Goal: Task Accomplishment & Management: Manage account settings

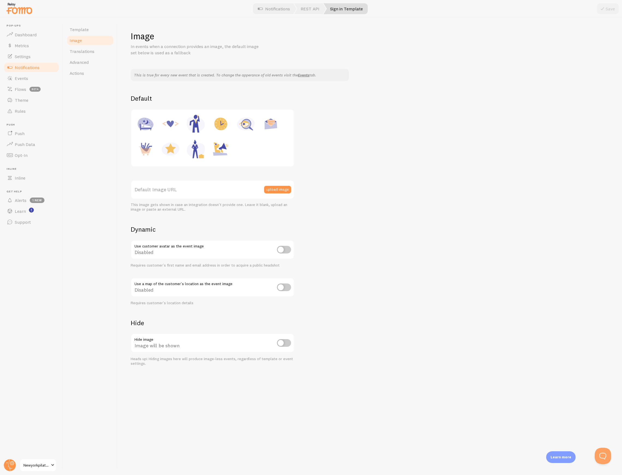
click at [270, 125] on img at bounding box center [270, 123] width 21 height 21
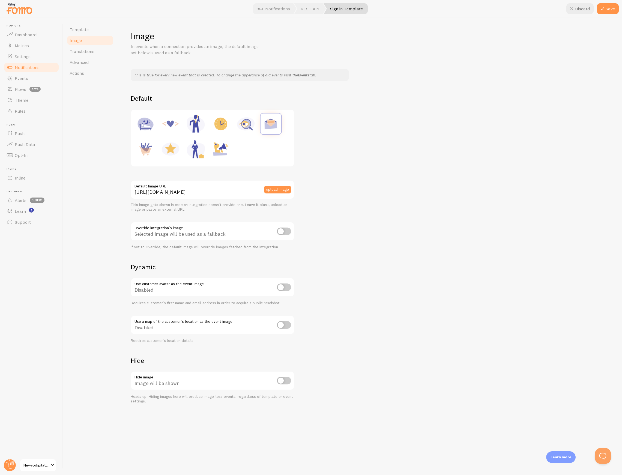
click at [240, 125] on img at bounding box center [245, 123] width 21 height 21
click at [222, 122] on img at bounding box center [220, 123] width 21 height 21
click at [194, 124] on img at bounding box center [195, 123] width 21 height 21
click at [223, 121] on img at bounding box center [220, 123] width 21 height 21
type input "[URL][DOMAIN_NAME]"
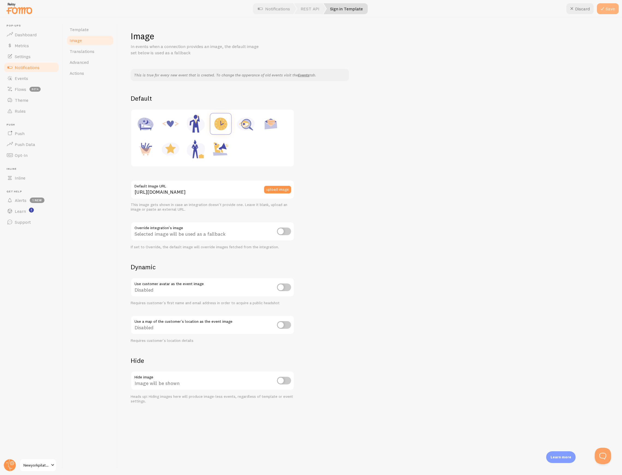
click at [607, 11] on button "Save" at bounding box center [608, 8] width 22 height 11
click at [275, 379] on div "Image will be shown" at bounding box center [213, 381] width 164 height 20
click at [281, 381] on input "checkbox" at bounding box center [284, 381] width 14 height 8
click at [285, 379] on input "checkbox" at bounding box center [284, 381] width 14 height 8
checkbox input "false"
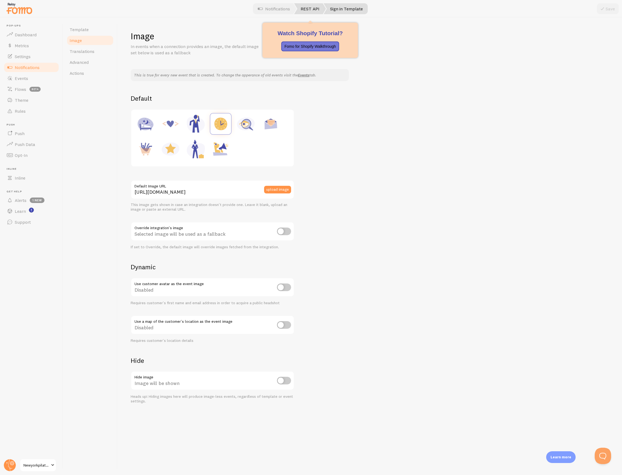
click at [309, 13] on link "REST API" at bounding box center [310, 8] width 32 height 11
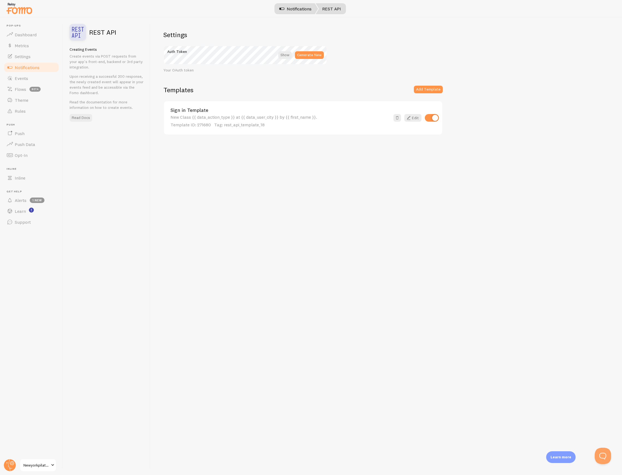
click at [288, 9] on link "Notifications" at bounding box center [295, 8] width 45 height 11
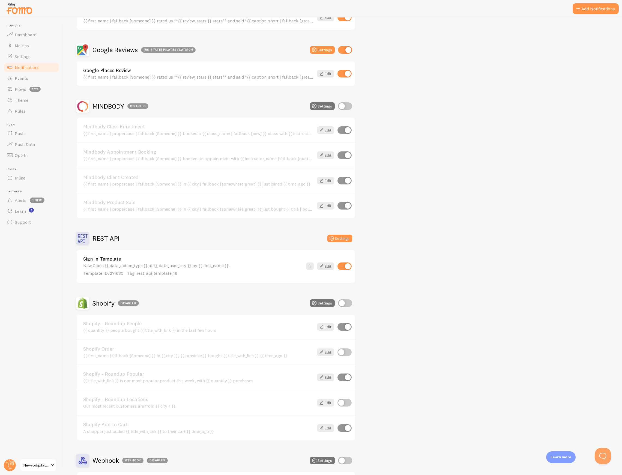
scroll to position [303, 0]
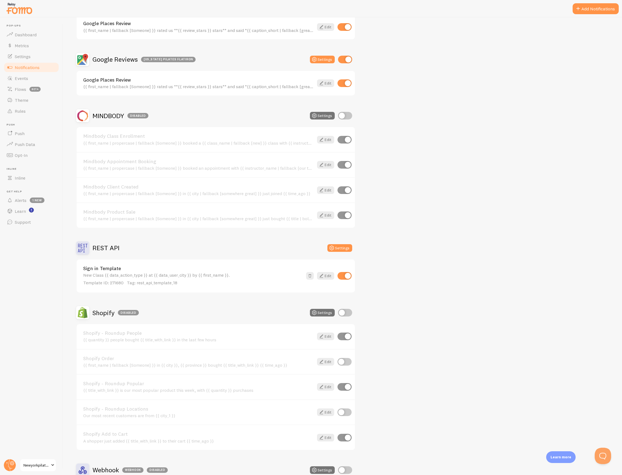
click at [117, 272] on div "New Class {{ data_action_type }} at {{ data_user_city }} by {{ first_name }}. T…" at bounding box center [192, 278] width 219 height 13
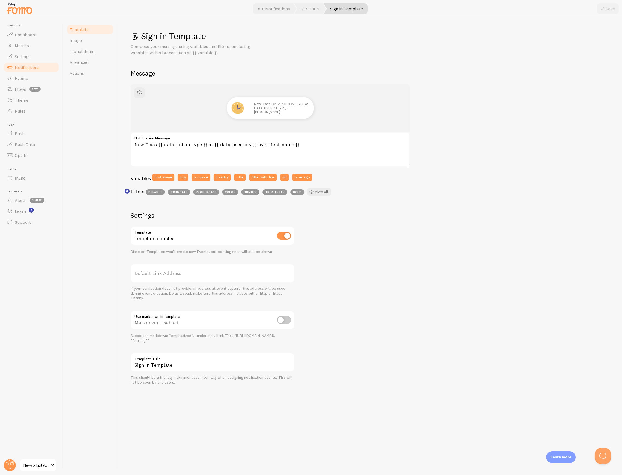
click at [34, 67] on span "Notifications" at bounding box center [27, 67] width 25 height 5
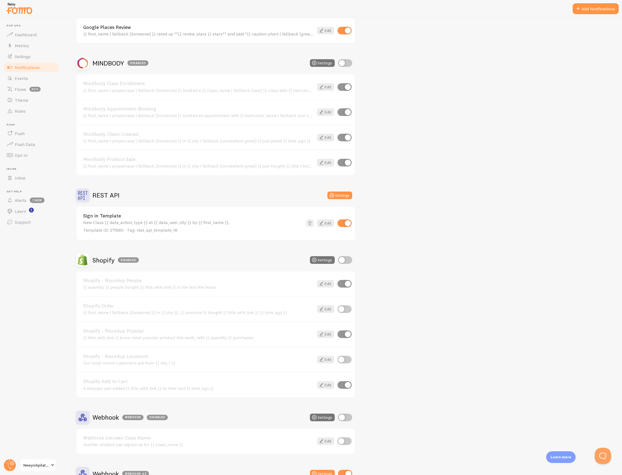
scroll to position [363, 0]
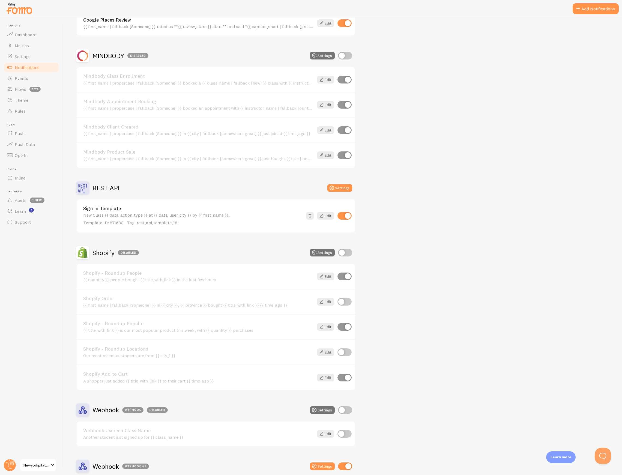
click at [131, 206] on link "Sign in Template" at bounding box center [192, 208] width 219 height 5
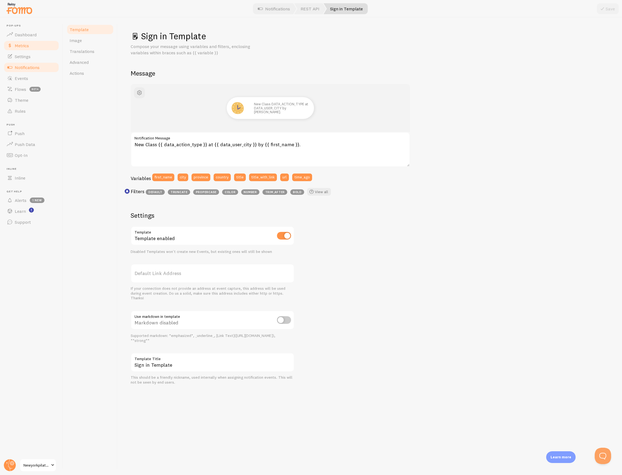
click at [29, 43] on span "Metrics" at bounding box center [22, 45] width 14 height 5
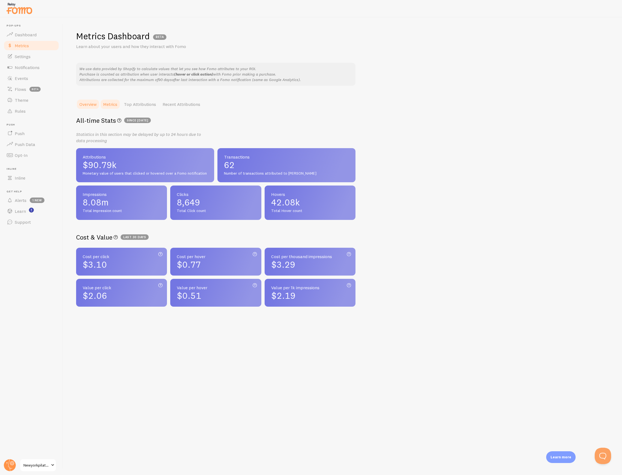
click at [114, 101] on link "Metrics" at bounding box center [110, 104] width 21 height 11
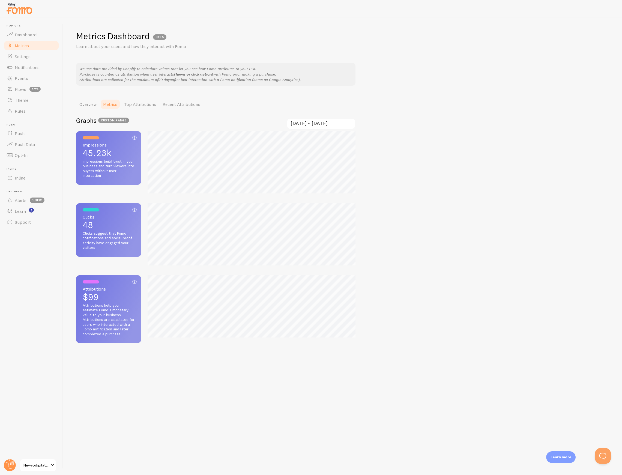
scroll to position [475, 622]
click at [31, 68] on span "Notifications" at bounding box center [27, 67] width 25 height 5
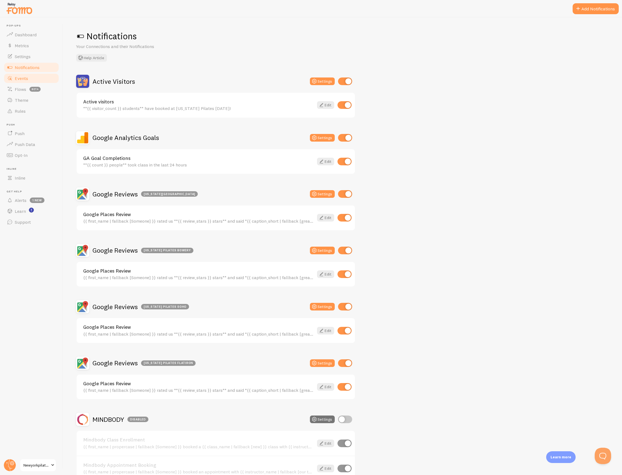
click at [21, 79] on span "Events" at bounding box center [21, 78] width 13 height 5
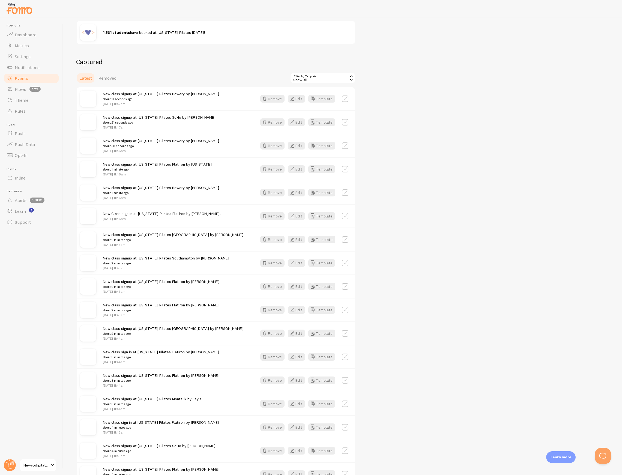
scroll to position [35, 0]
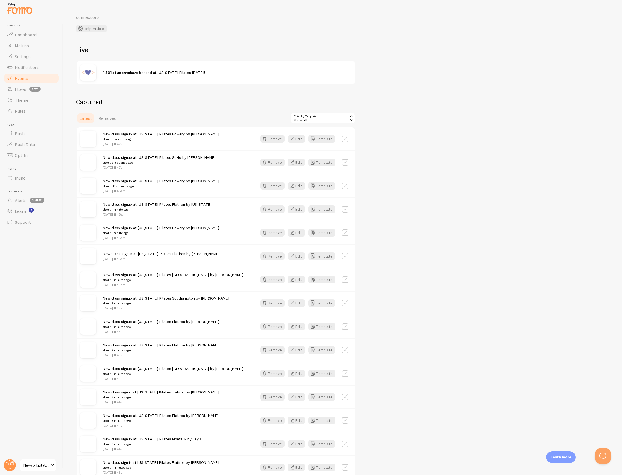
click at [91, 140] on img at bounding box center [88, 139] width 16 height 16
click at [322, 141] on button "Template" at bounding box center [321, 139] width 27 height 8
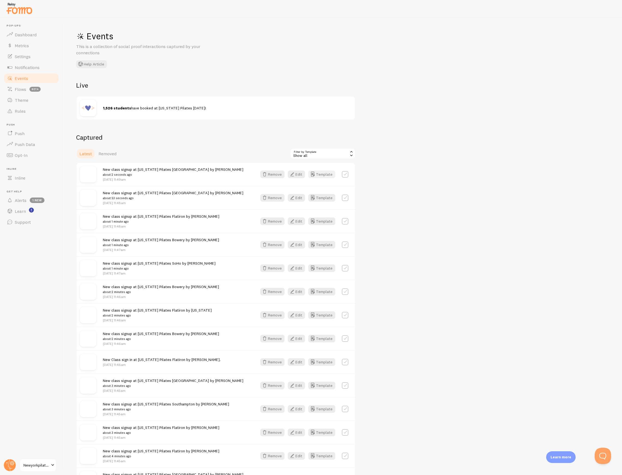
click at [325, 173] on button "Template" at bounding box center [321, 174] width 27 height 8
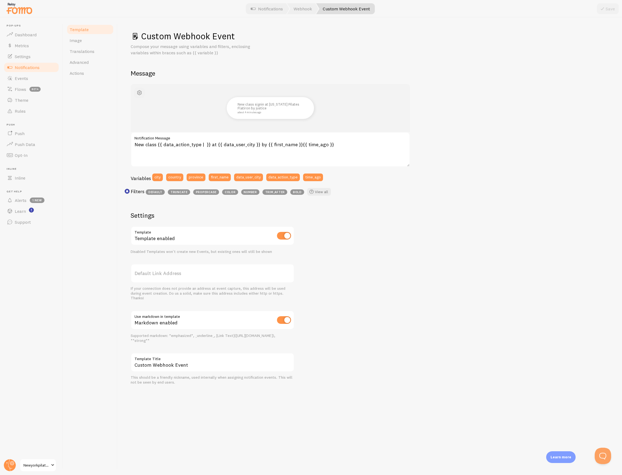
click at [143, 89] on button "button" at bounding box center [139, 92] width 11 height 11
click at [81, 40] on link "Image" at bounding box center [90, 40] width 48 height 11
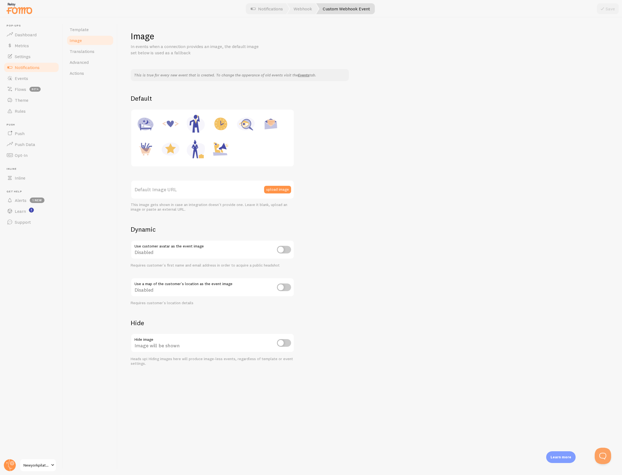
click at [226, 117] on img at bounding box center [220, 123] width 21 height 21
type input "[URL][DOMAIN_NAME]"
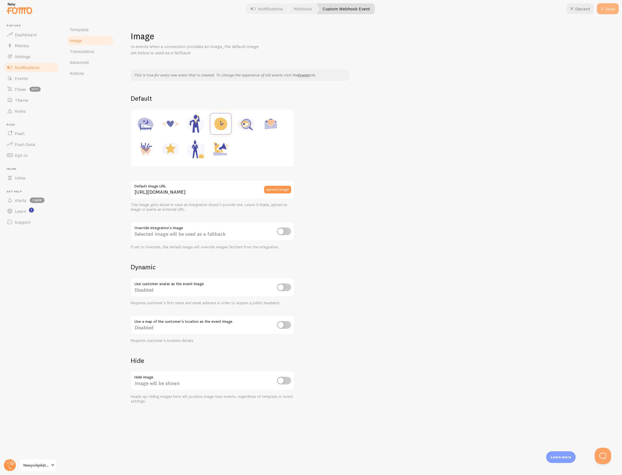
click at [606, 11] on button "Save" at bounding box center [608, 8] width 22 height 11
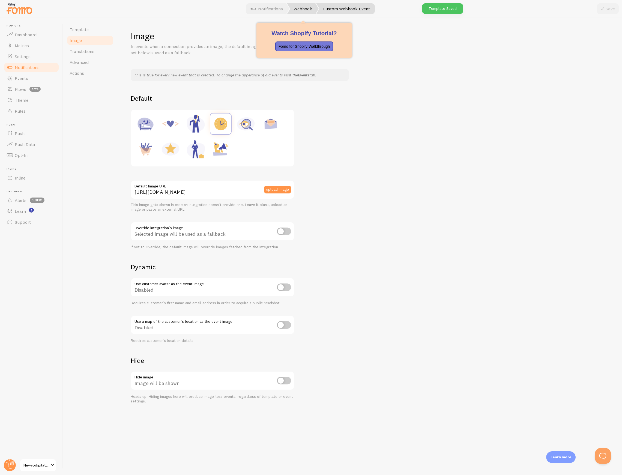
click at [304, 10] on link "Webhook" at bounding box center [303, 8] width 32 height 11
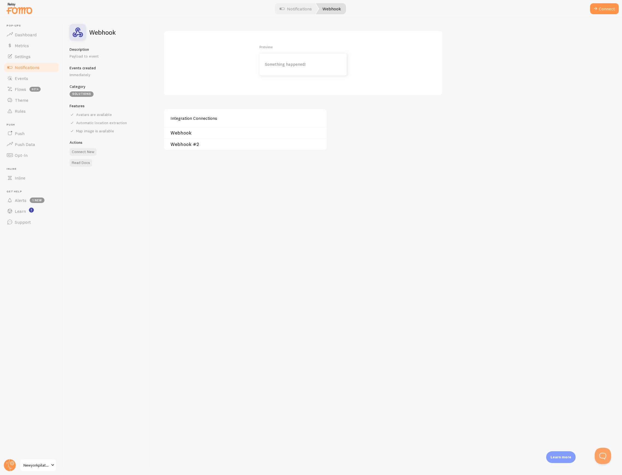
click at [188, 144] on link "Webhook #2" at bounding box center [246, 144] width 153 height 4
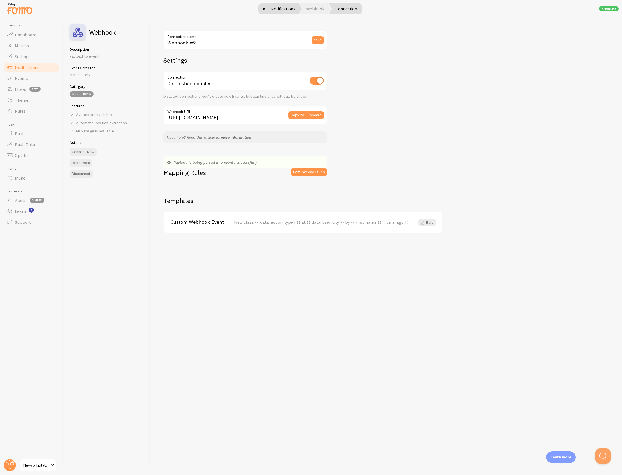
click at [264, 11] on span at bounding box center [265, 8] width 7 height 7
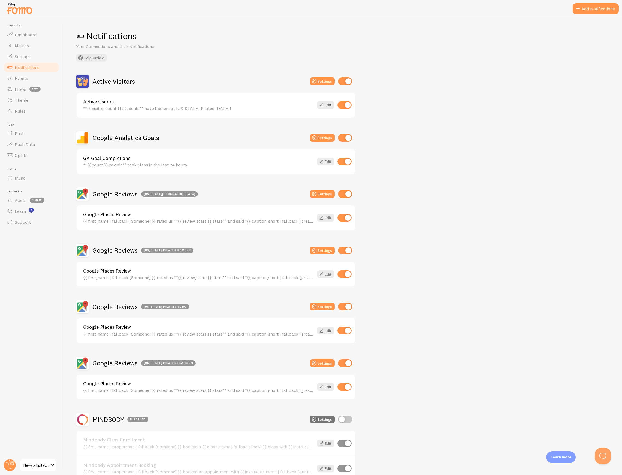
click at [20, 69] on span "Notifications" at bounding box center [27, 67] width 25 height 5
click at [25, 77] on span "Events" at bounding box center [21, 78] width 13 height 5
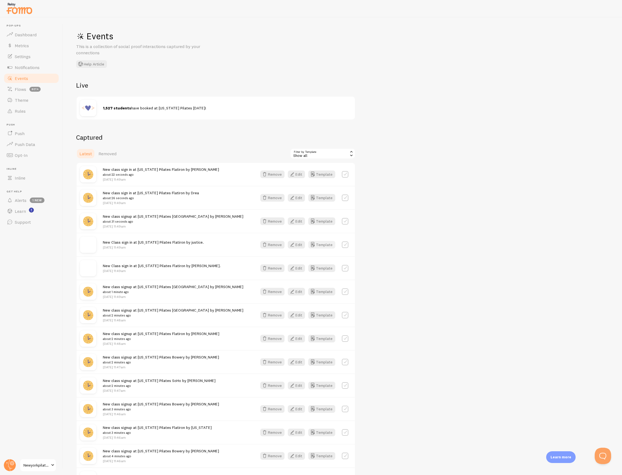
click at [321, 243] on button "Template" at bounding box center [321, 245] width 27 height 8
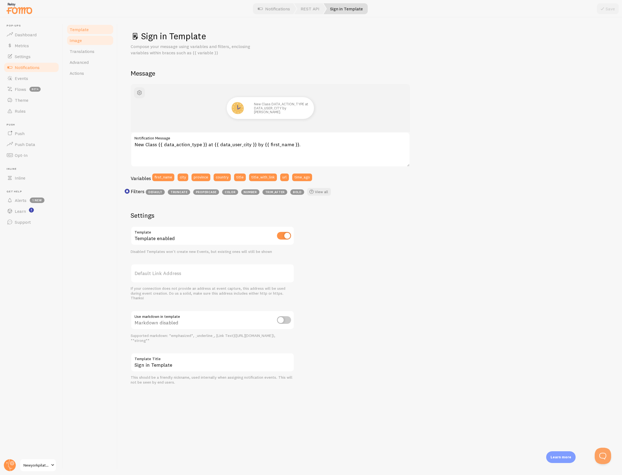
click at [94, 44] on link "Image" at bounding box center [90, 40] width 48 height 11
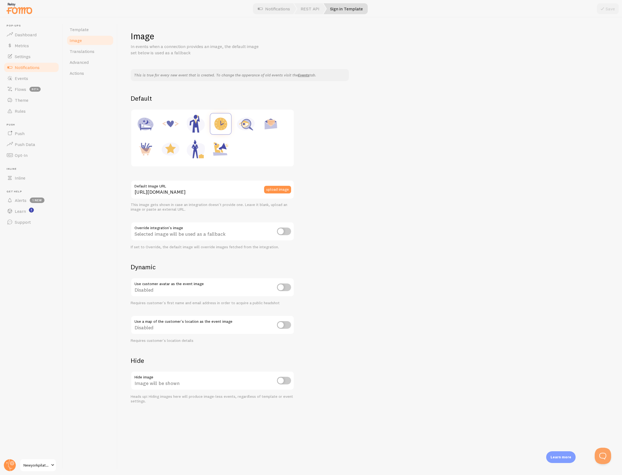
click at [226, 119] on img at bounding box center [220, 123] width 21 height 21
click at [226, 120] on img at bounding box center [220, 123] width 21 height 21
click at [224, 191] on input "[URL][DOMAIN_NAME]" at bounding box center [213, 189] width 164 height 19
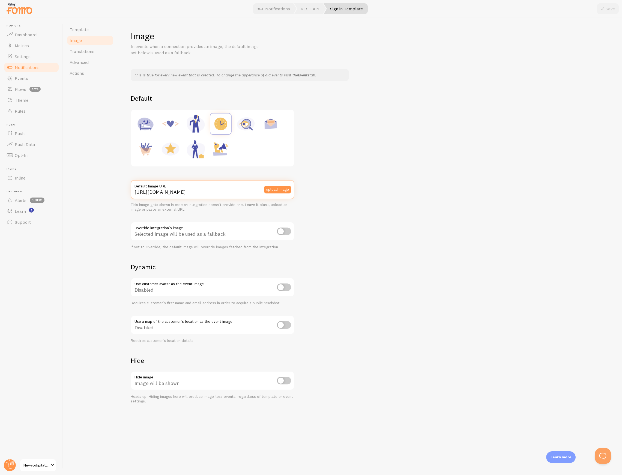
click at [224, 191] on input "[URL][DOMAIN_NAME]" at bounding box center [213, 189] width 164 height 19
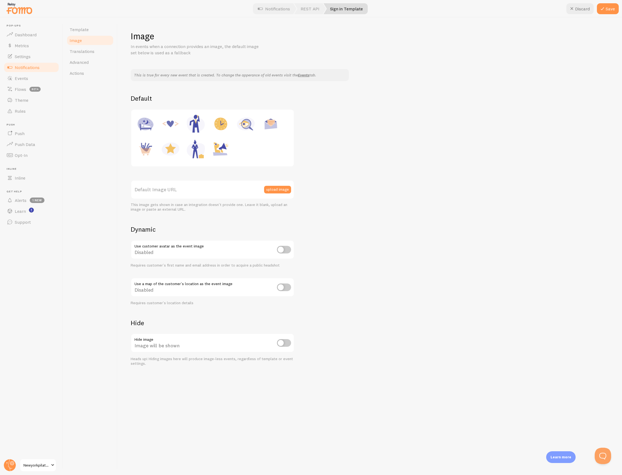
click at [375, 113] on div "This is true for every new event that is created. To change the apperance of ol…" at bounding box center [370, 217] width 478 height 297
click at [604, 4] on button "Save" at bounding box center [608, 8] width 22 height 11
click at [28, 70] on link "Notifications" at bounding box center [31, 67] width 56 height 11
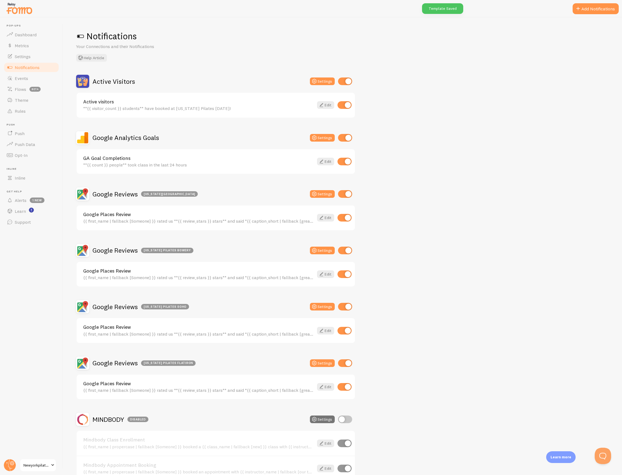
scroll to position [218, 0]
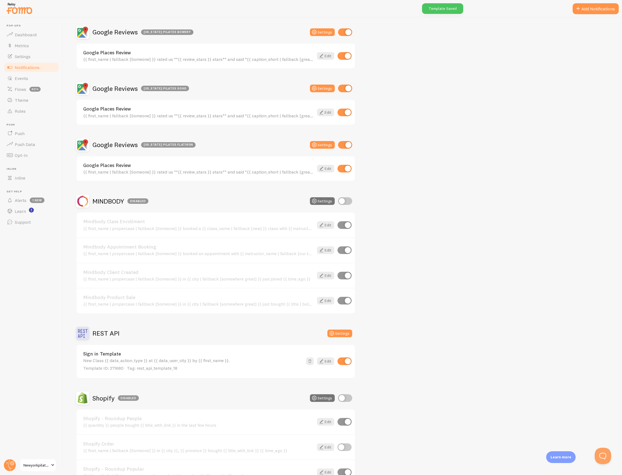
click at [216, 351] on link "Sign in Template" at bounding box center [192, 353] width 219 height 5
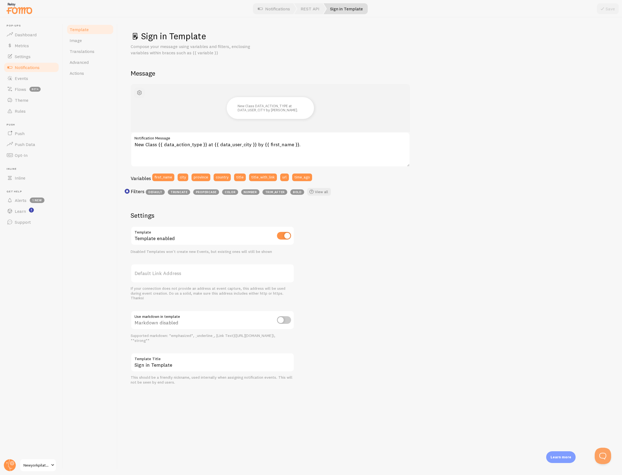
click at [139, 92] on span "button" at bounding box center [139, 92] width 7 height 7
click at [321, 78] on div "Sign in Template Compose your message using variables and filters, enclosing va…" at bounding box center [370, 208] width 478 height 354
click at [97, 44] on link "Image" at bounding box center [90, 40] width 48 height 11
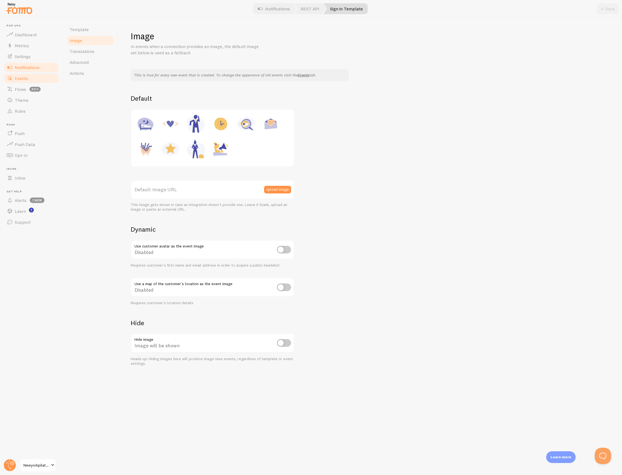
click at [25, 83] on link "Events" at bounding box center [31, 78] width 56 height 11
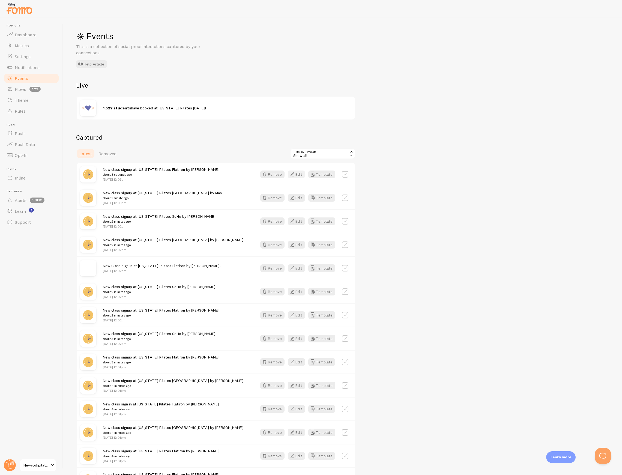
click at [301, 173] on button "Edit" at bounding box center [296, 174] width 17 height 8
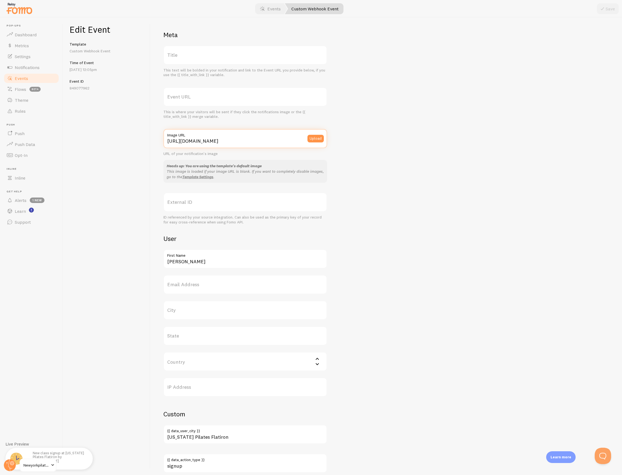
click at [282, 140] on input "[URL][DOMAIN_NAME]" at bounding box center [245, 138] width 164 height 19
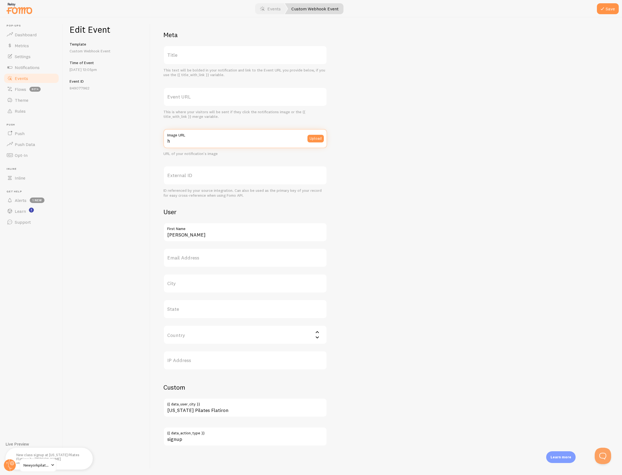
type input "[URL][DOMAIN_NAME]"
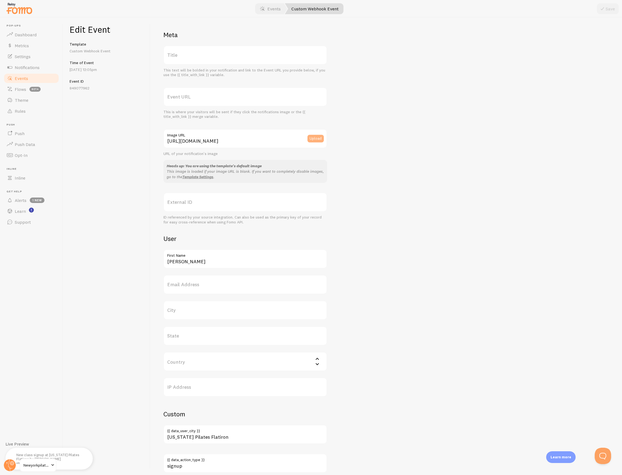
click at [323, 135] on button "Upload" at bounding box center [315, 139] width 16 height 8
click at [381, 98] on div "Meta Title This text will be bolded in your notification and link to the Event …" at bounding box center [385, 252] width 445 height 442
click at [269, 10] on link "Events" at bounding box center [270, 8] width 34 height 11
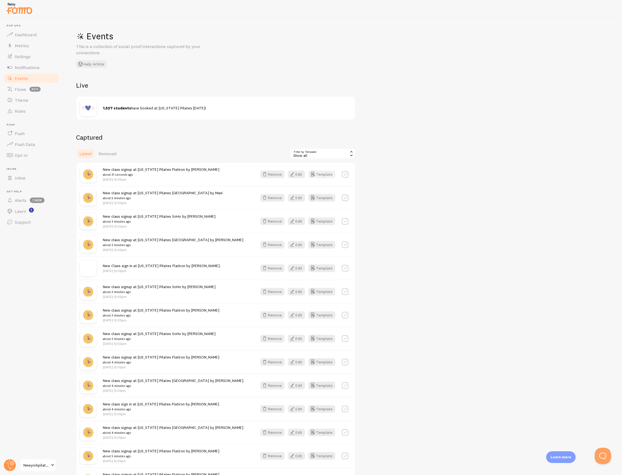
click at [323, 172] on button "Template" at bounding box center [321, 174] width 27 height 8
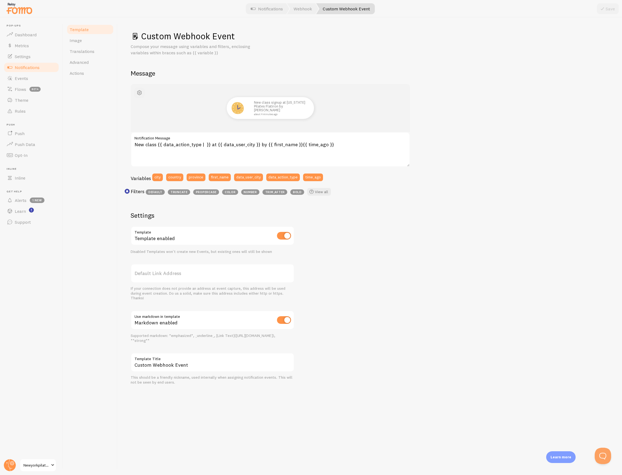
click at [136, 93] on span "button" at bounding box center [139, 92] width 7 height 7
click at [103, 35] on link "Image" at bounding box center [90, 40] width 48 height 11
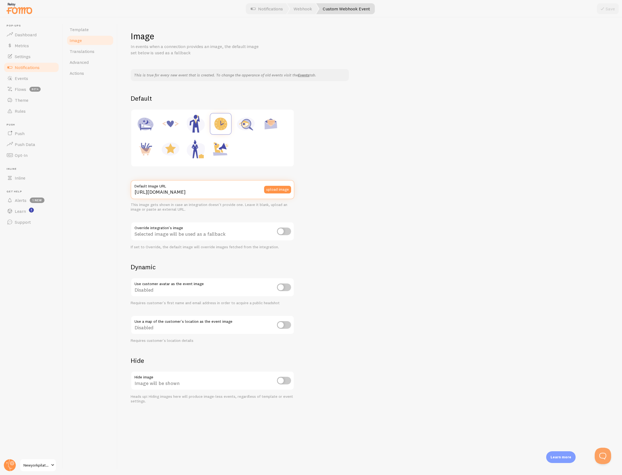
click at [238, 191] on input "[URL][DOMAIN_NAME]" at bounding box center [213, 189] width 164 height 19
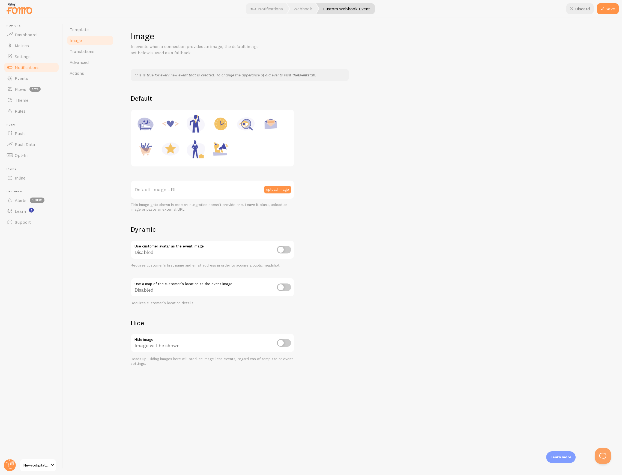
click at [442, 190] on div "This is true for every new event that is created. To change the apperance of ol…" at bounding box center [370, 217] width 478 height 297
click at [605, 9] on icon at bounding box center [602, 8] width 7 height 7
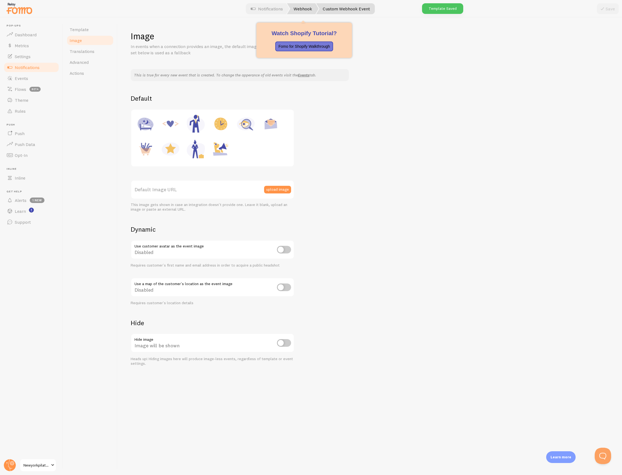
click at [310, 11] on link "Webhook" at bounding box center [303, 8] width 32 height 11
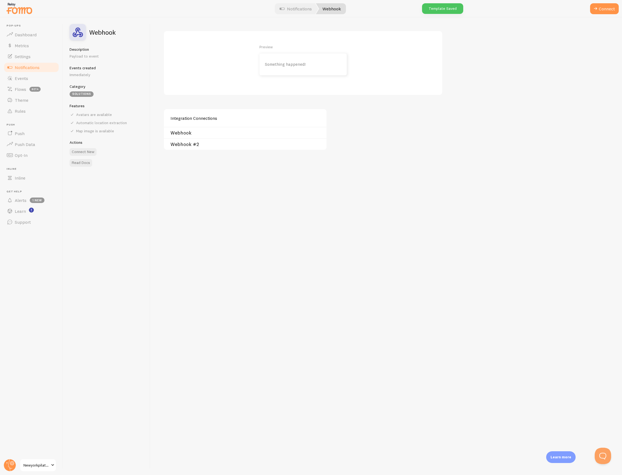
click at [191, 145] on link "Webhook #2" at bounding box center [246, 144] width 153 height 4
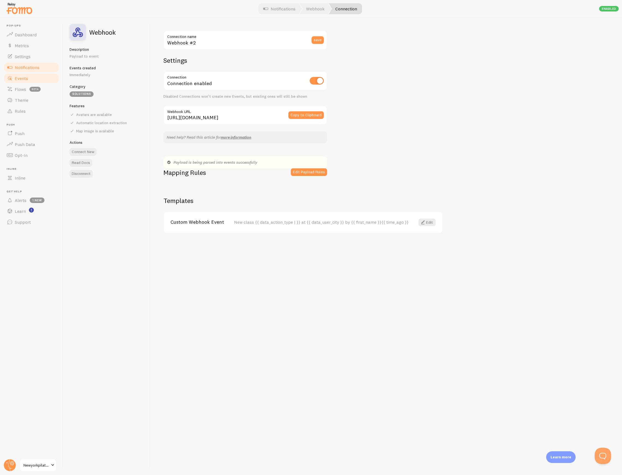
click at [44, 82] on link "Events" at bounding box center [31, 78] width 56 height 11
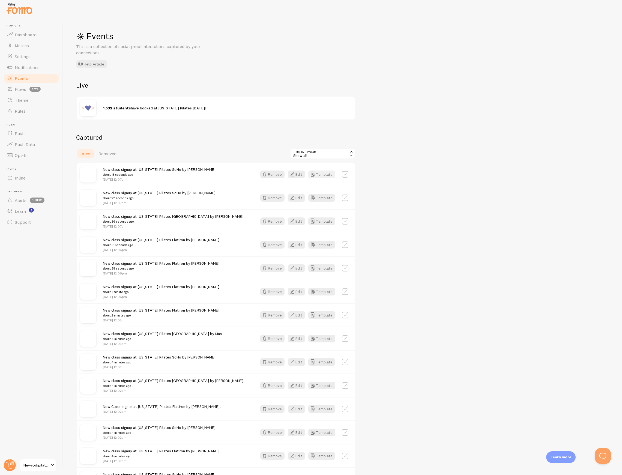
click at [324, 172] on button "Template" at bounding box center [321, 174] width 27 height 8
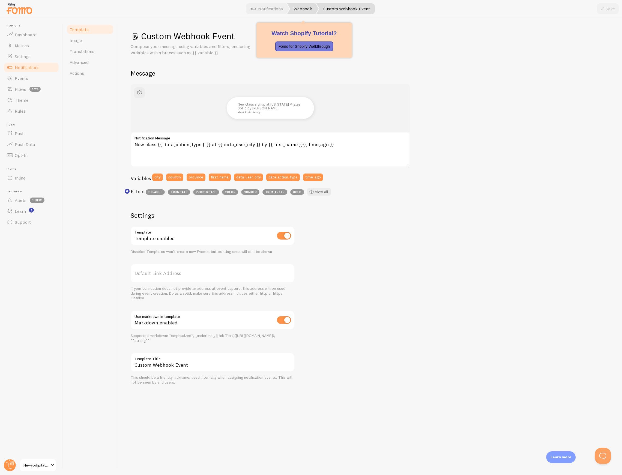
click at [300, 7] on link "Webhook" at bounding box center [303, 8] width 32 height 11
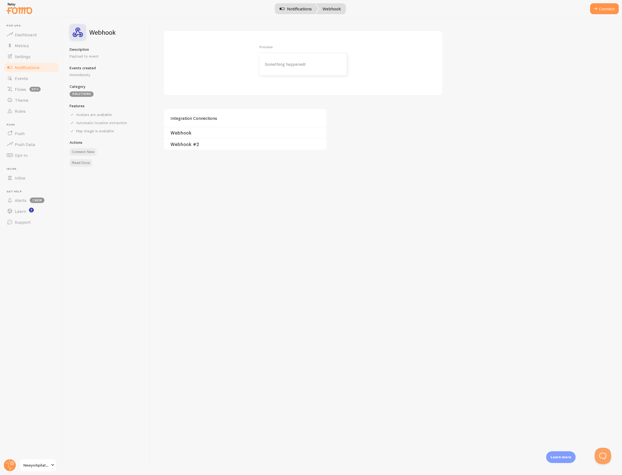
click at [288, 8] on link "Notifications" at bounding box center [295, 8] width 45 height 11
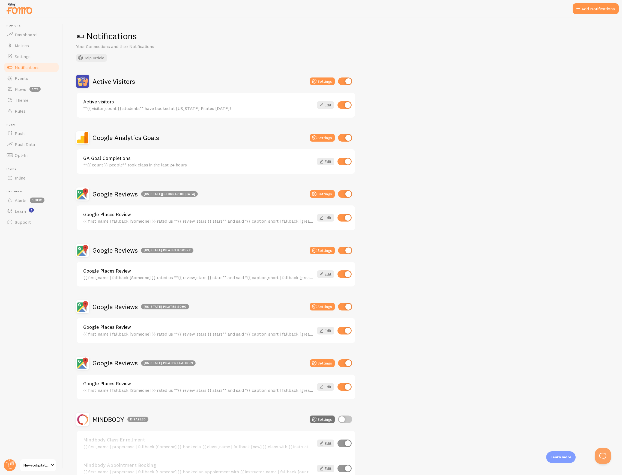
scroll to position [254, 0]
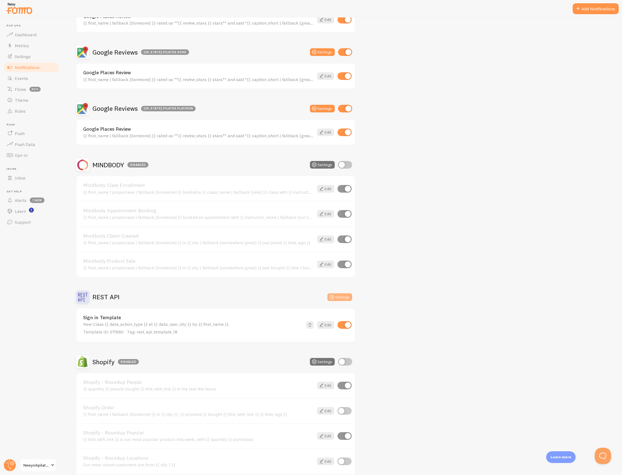
click at [333, 294] on icon at bounding box center [331, 297] width 7 height 7
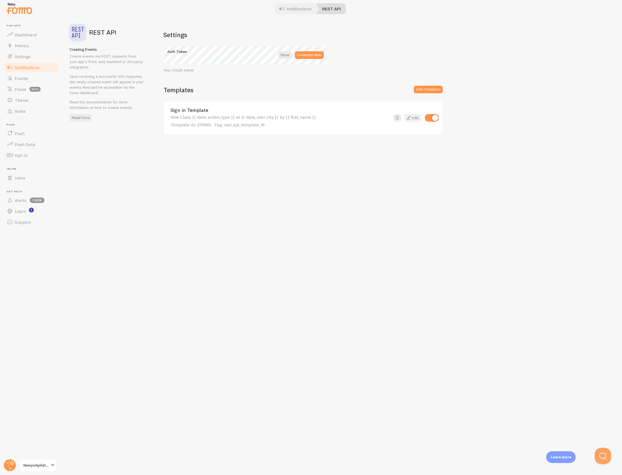
click at [414, 116] on link "Edit" at bounding box center [412, 118] width 17 height 8
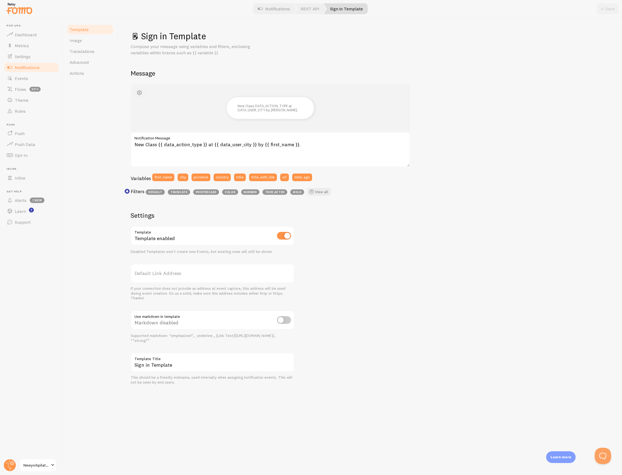
click at [141, 92] on span "button" at bounding box center [139, 92] width 7 height 7
click at [89, 46] on link "Translations" at bounding box center [90, 51] width 48 height 11
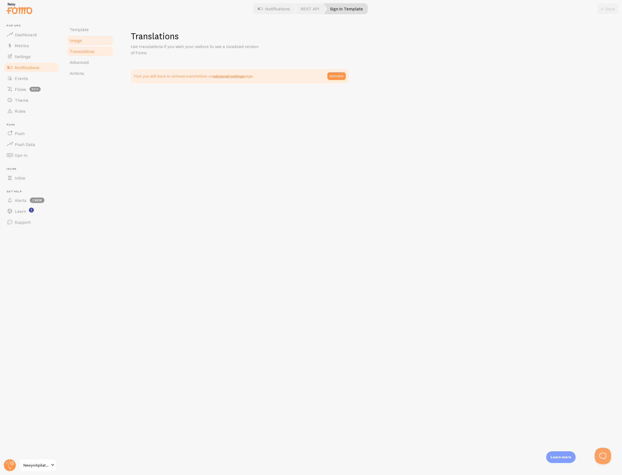
click at [87, 41] on link "Image" at bounding box center [90, 40] width 48 height 11
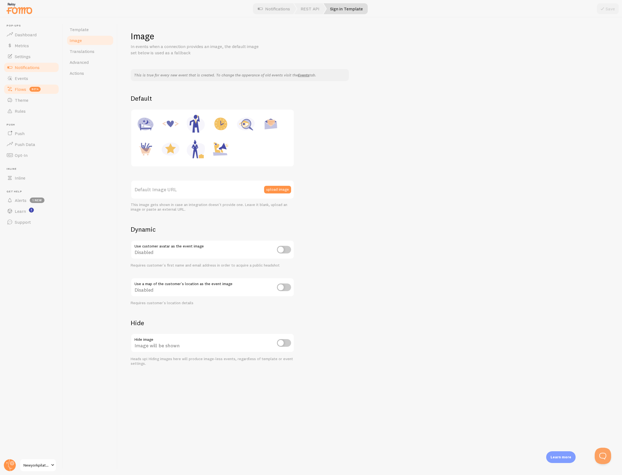
click at [14, 85] on link "Flows beta" at bounding box center [31, 89] width 56 height 11
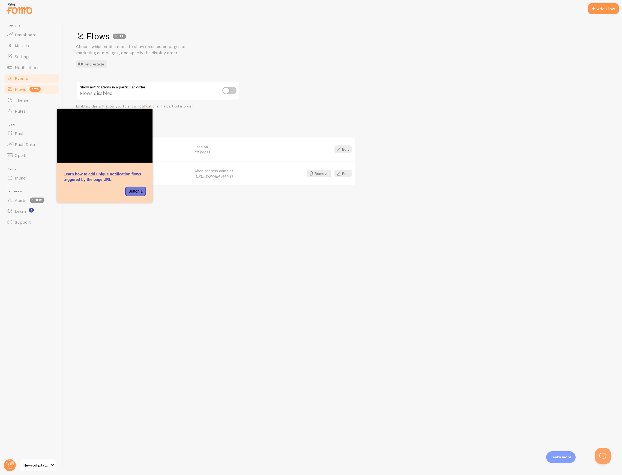
click at [39, 73] on link "Events" at bounding box center [31, 78] width 56 height 11
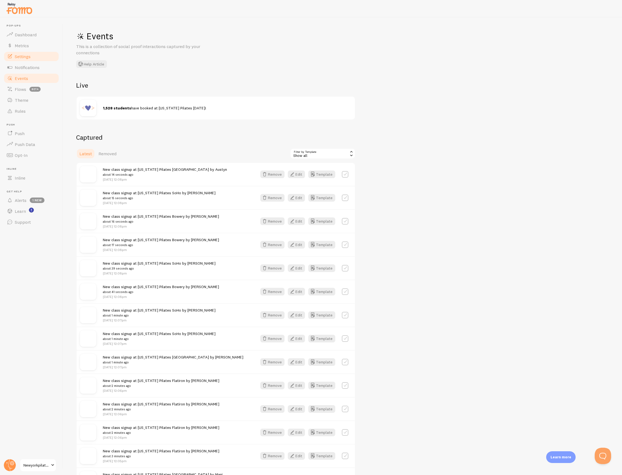
click at [39, 59] on link "Settings" at bounding box center [31, 56] width 56 height 11
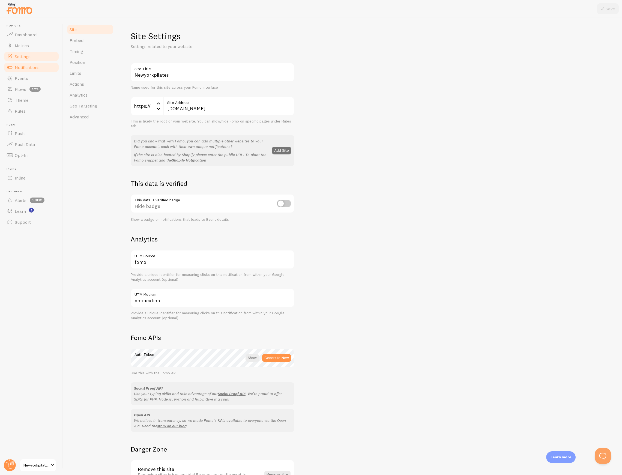
click at [34, 66] on span "Notifications" at bounding box center [27, 67] width 25 height 5
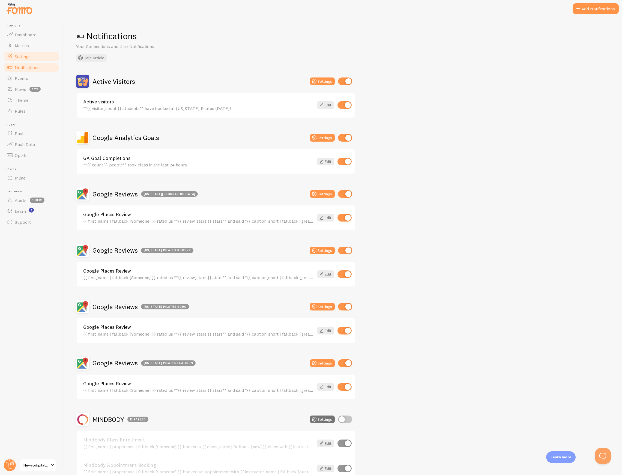
click at [31, 57] on link "Settings" at bounding box center [31, 56] width 56 height 11
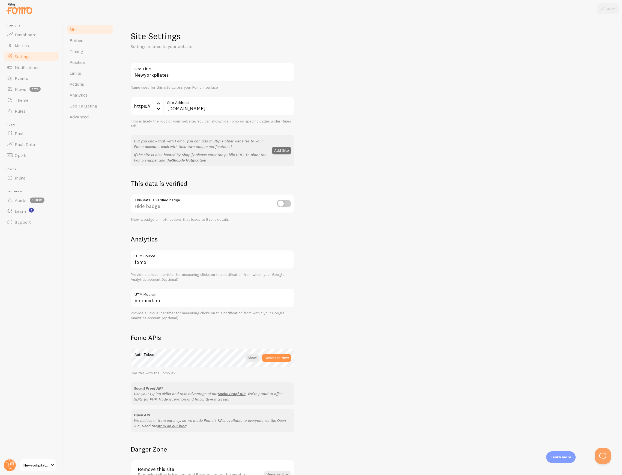
click at [613, 455] on div "Site Settings Settings related to your website Newyorkpilates Site Title Name u…" at bounding box center [370, 245] width 504 height 457
click at [606, 453] on button "Open Beacon popover" at bounding box center [601, 454] width 16 height 16
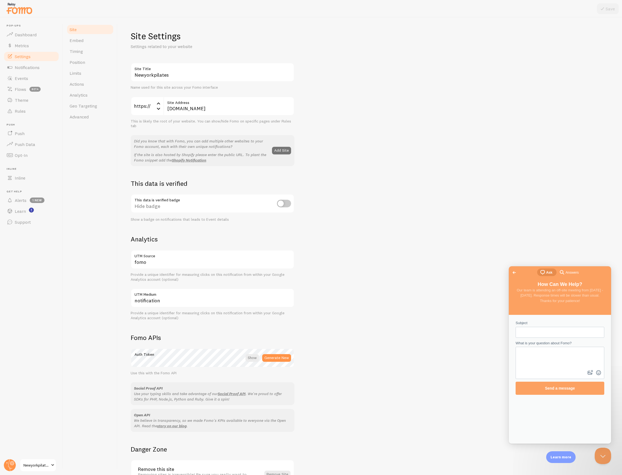
click at [515, 270] on span "Go back" at bounding box center [514, 272] width 7 height 7
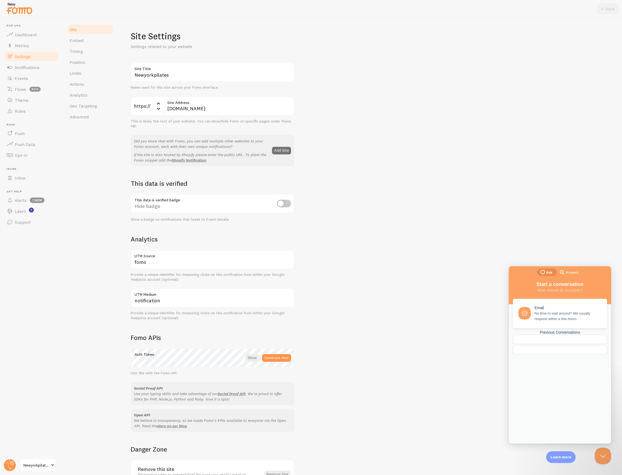
click at [561, 354] on div at bounding box center [560, 349] width 94 height 9
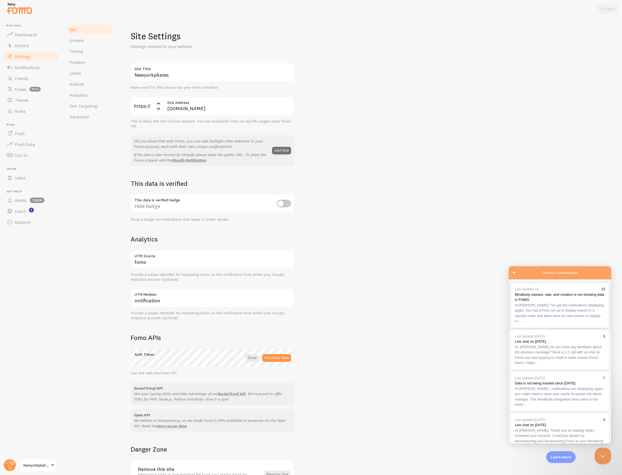
click at [549, 315] on span "Hi Mike, I've got the notifications displaying again. You had a Flow set up to …" at bounding box center [558, 313] width 89 height 20
drag, startPoint x: 599, startPoint y: 403, endPoint x: 566, endPoint y: 401, distance: 33.3
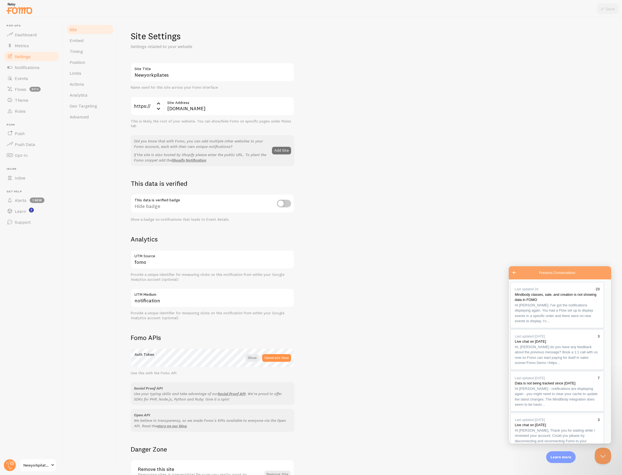
scroll to position [25, 0]
type textarea "Hi Janice, Thank you for setting that up. I was seeing some sign-ins this morni…"
click at [40, 68] on link "Notifications" at bounding box center [31, 67] width 56 height 11
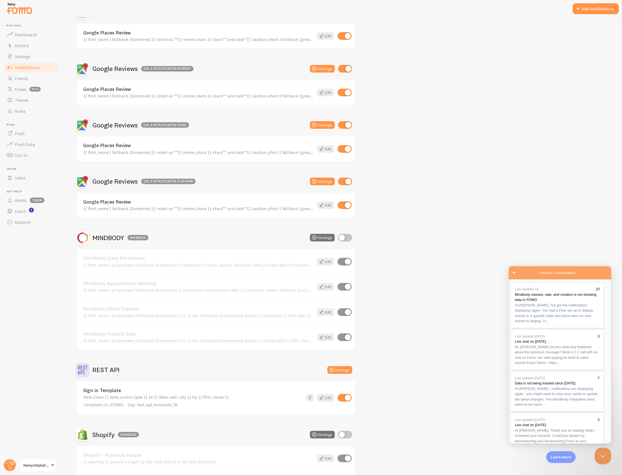
scroll to position [750, 0]
click at [26, 197] on link "Alerts 1 new" at bounding box center [31, 200] width 56 height 11
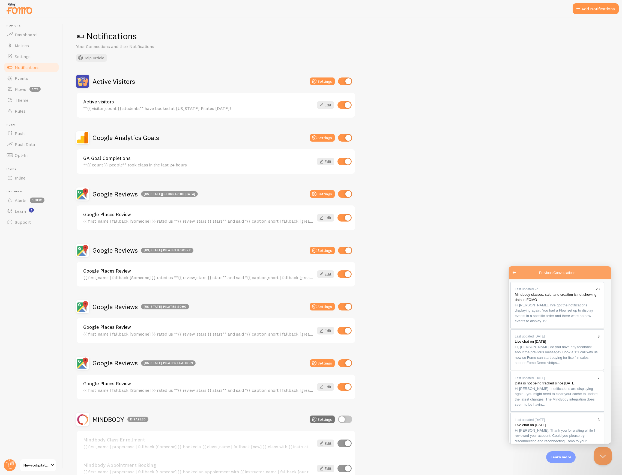
click at [603, 457] on button "Close Beacon popover" at bounding box center [601, 454] width 16 height 16
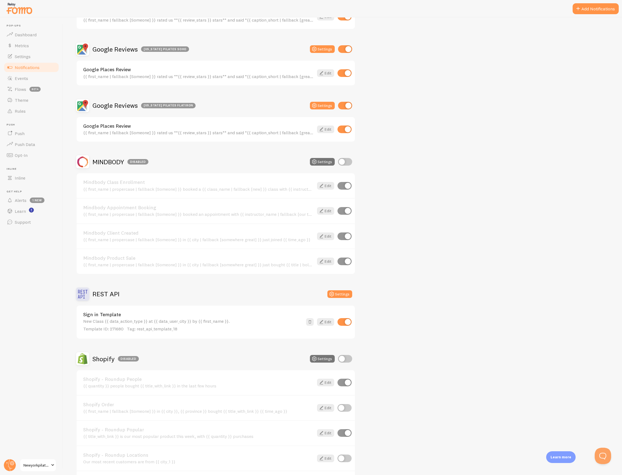
scroll to position [412, 0]
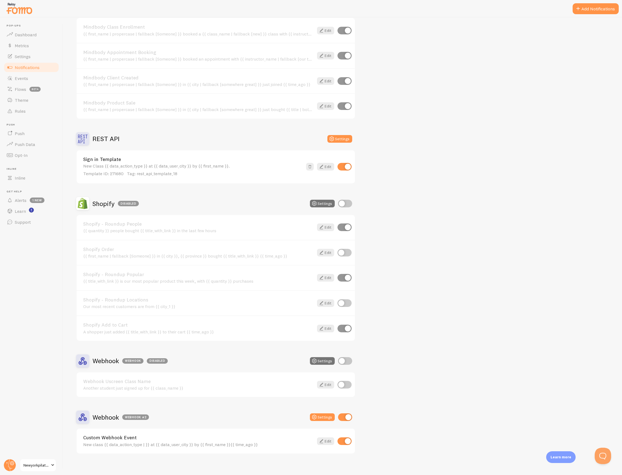
click at [183, 170] on p "Template ID: 271680 Tag: rest_api_template_18" at bounding box center [192, 173] width 219 height 6
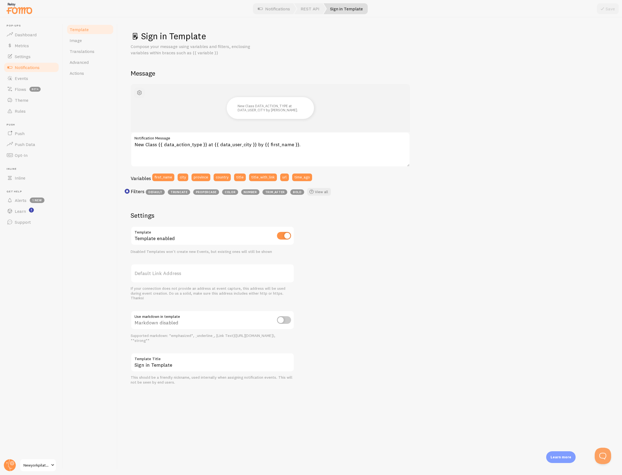
click at [135, 93] on button "button" at bounding box center [139, 92] width 11 height 11
click at [81, 43] on span "Image" at bounding box center [76, 40] width 12 height 5
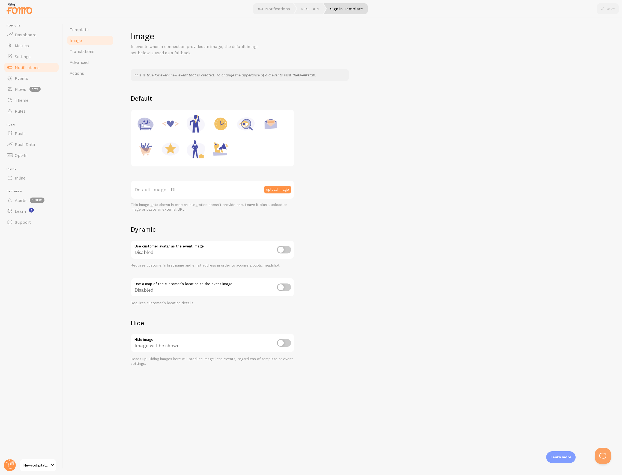
click at [216, 120] on img at bounding box center [220, 123] width 21 height 21
type input "[URL][DOMAIN_NAME]"
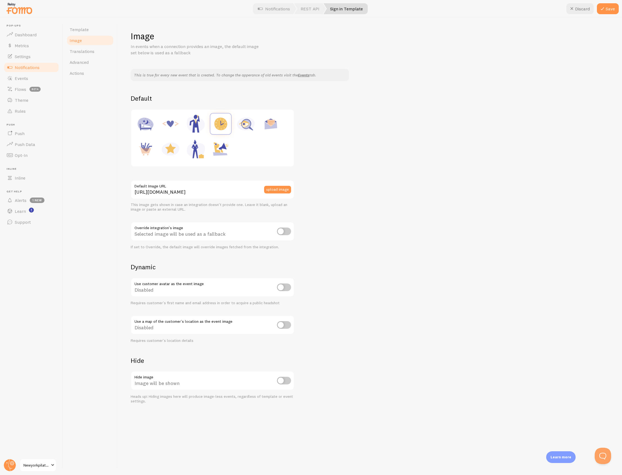
click at [286, 286] on input "checkbox" at bounding box center [284, 287] width 14 height 8
checkbox input "true"
click at [610, 12] on button "Save" at bounding box center [608, 8] width 22 height 11
click at [22, 77] on span "Events" at bounding box center [21, 78] width 13 height 5
click at [281, 286] on input "checkbox" at bounding box center [284, 287] width 14 height 8
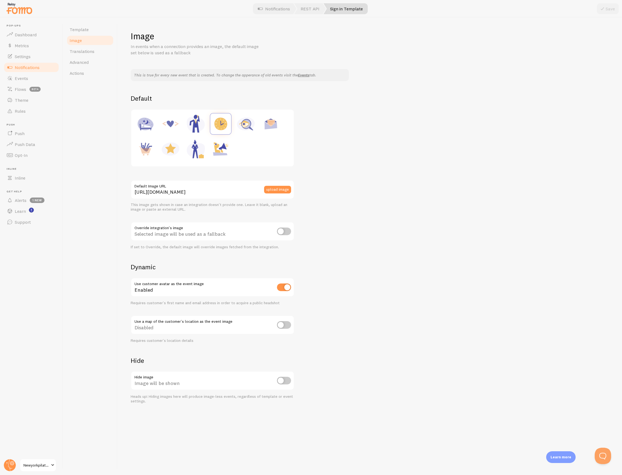
checkbox input "false"
click at [282, 231] on input "checkbox" at bounding box center [284, 231] width 14 height 8
checkbox input "true"
click at [608, 3] on button "Save" at bounding box center [608, 8] width 22 height 11
click at [97, 29] on link "Template" at bounding box center [90, 29] width 48 height 11
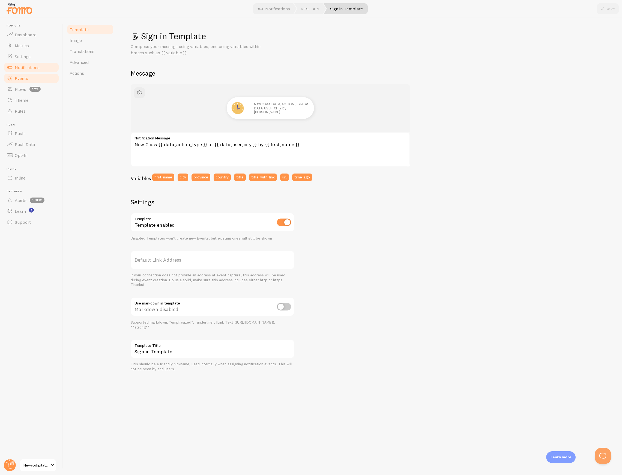
click at [26, 82] on link "Events" at bounding box center [31, 78] width 56 height 11
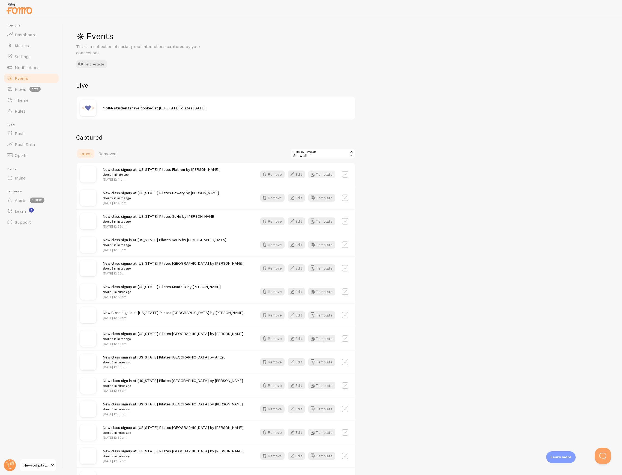
click at [319, 173] on button "Template" at bounding box center [321, 174] width 27 height 8
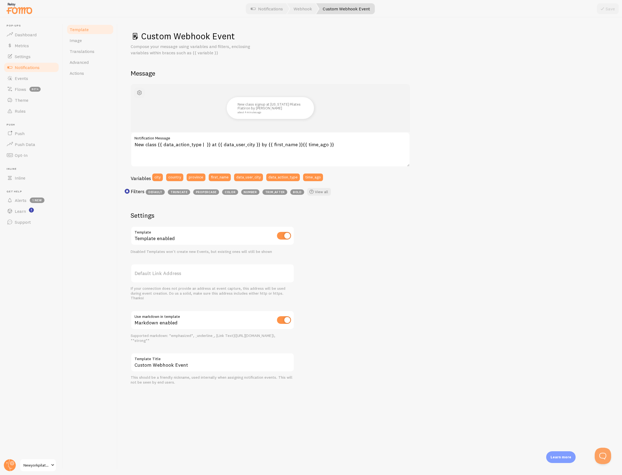
click at [141, 93] on span "button" at bounding box center [139, 92] width 7 height 7
click at [92, 43] on link "Image" at bounding box center [90, 40] width 48 height 11
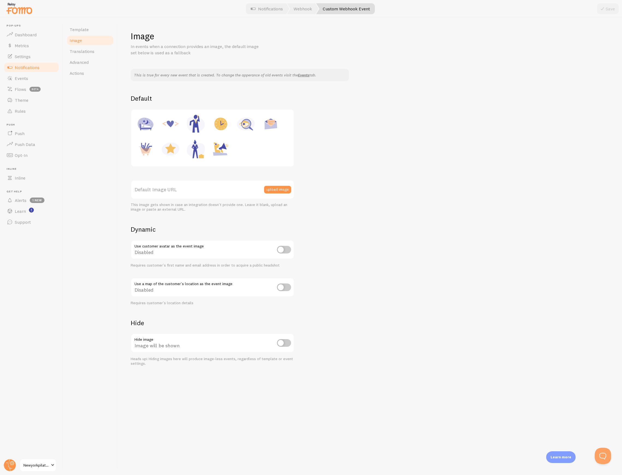
click at [216, 125] on img at bounding box center [220, 123] width 21 height 21
type input "[URL][DOMAIN_NAME]"
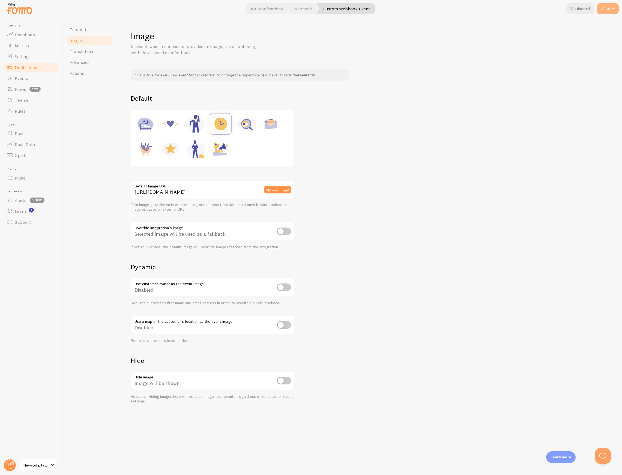
click at [610, 9] on button "Save" at bounding box center [608, 8] width 22 height 11
click at [287, 233] on input "checkbox" at bounding box center [284, 231] width 14 height 8
checkbox input "true"
click at [609, 7] on button "Save" at bounding box center [608, 8] width 22 height 11
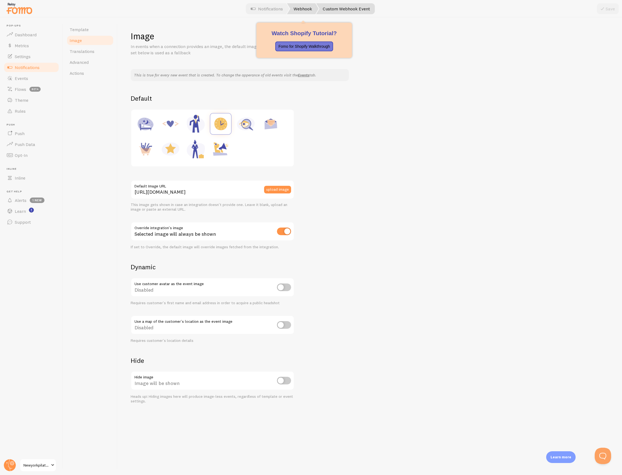
click at [315, 4] on link "Webhook" at bounding box center [303, 8] width 32 height 11
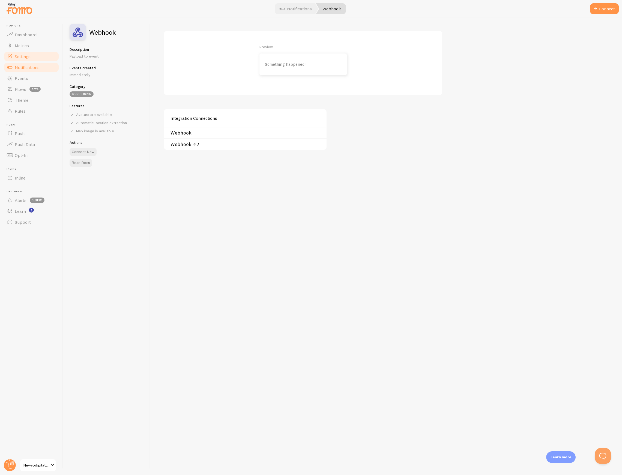
click at [32, 54] on link "Settings" at bounding box center [31, 56] width 56 height 11
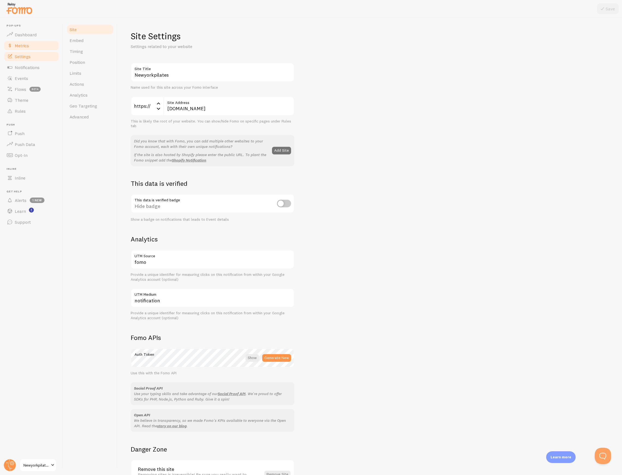
click at [33, 49] on link "Metrics" at bounding box center [31, 45] width 56 height 11
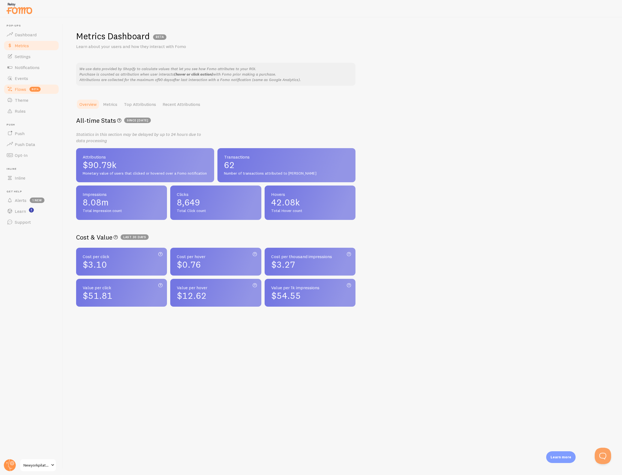
click at [32, 85] on link "Flows beta" at bounding box center [31, 89] width 56 height 11
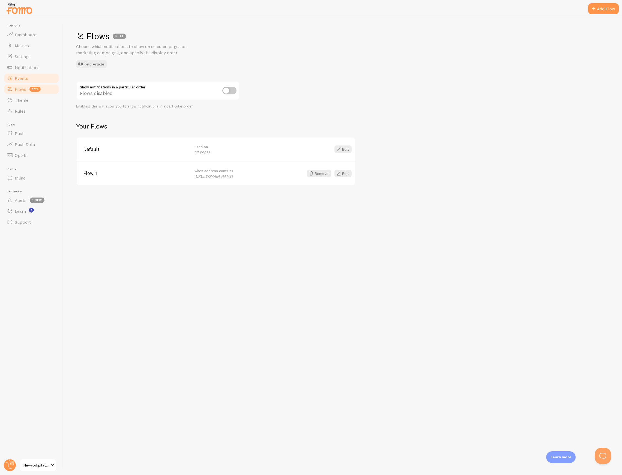
click at [34, 80] on link "Events" at bounding box center [31, 78] width 56 height 11
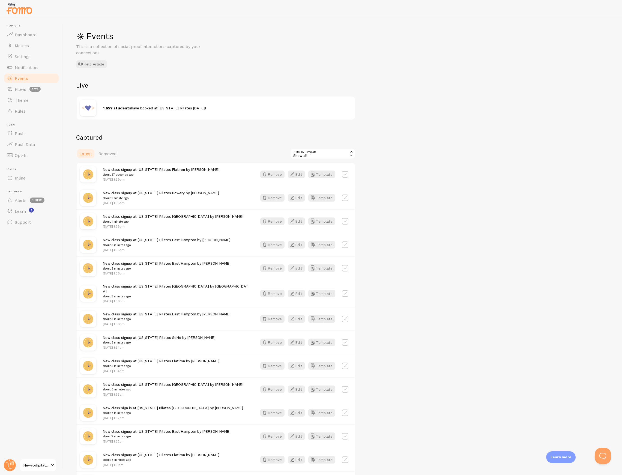
click at [346, 175] on label at bounding box center [345, 174] width 7 height 7
checkbox input "false"
